Goal: Task Accomplishment & Management: Complete application form

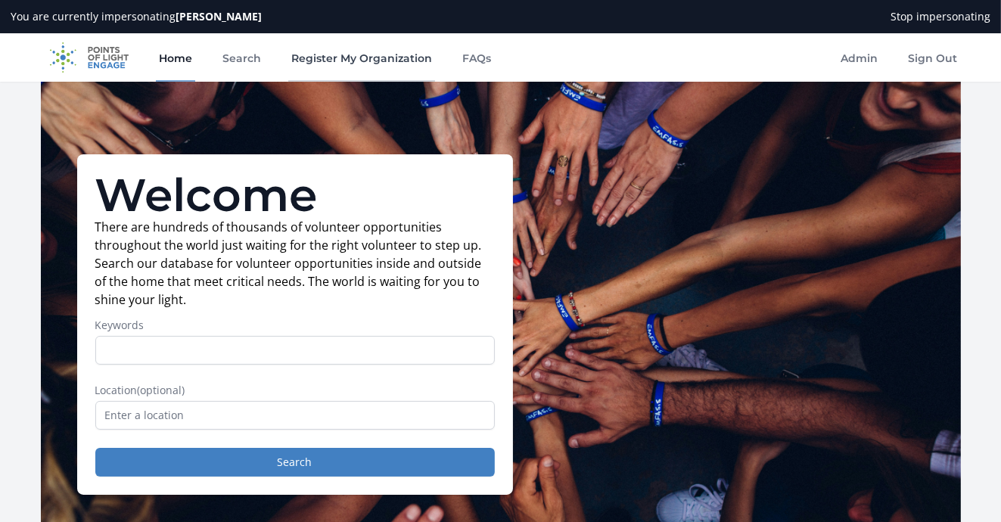
click at [339, 60] on link "Register My Organization" at bounding box center [361, 57] width 147 height 48
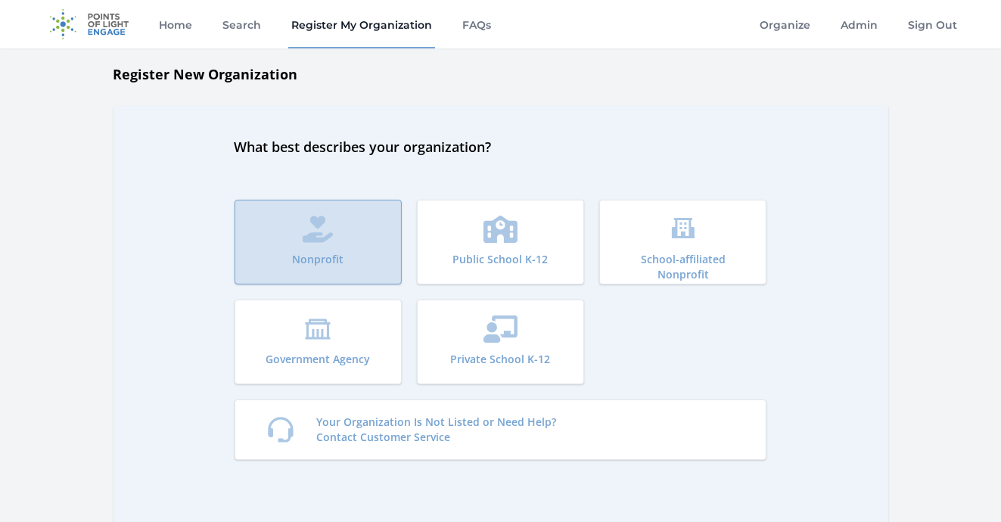
click at [372, 226] on button "Nonprofit" at bounding box center [318, 242] width 167 height 85
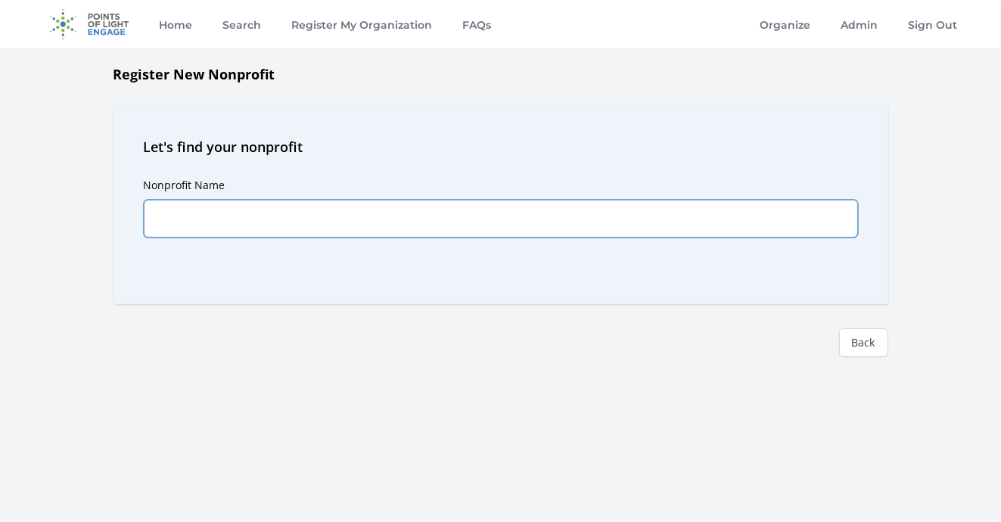
click at [209, 216] on input "Nonprofit Name" at bounding box center [501, 219] width 714 height 38
paste input "Young Visionary Leaders"
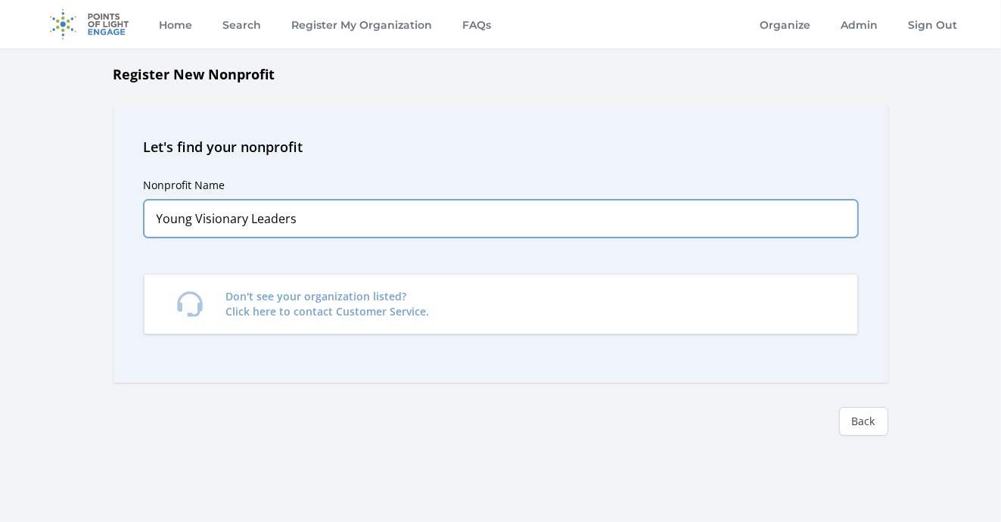
type input "Young Visionary Leaders"
